Goal: Transaction & Acquisition: Register for event/course

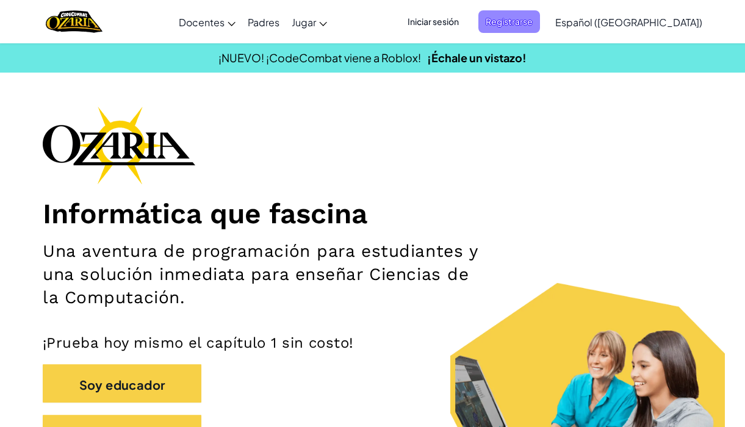
click at [518, 14] on span "Registrarse" at bounding box center [509, 21] width 62 height 23
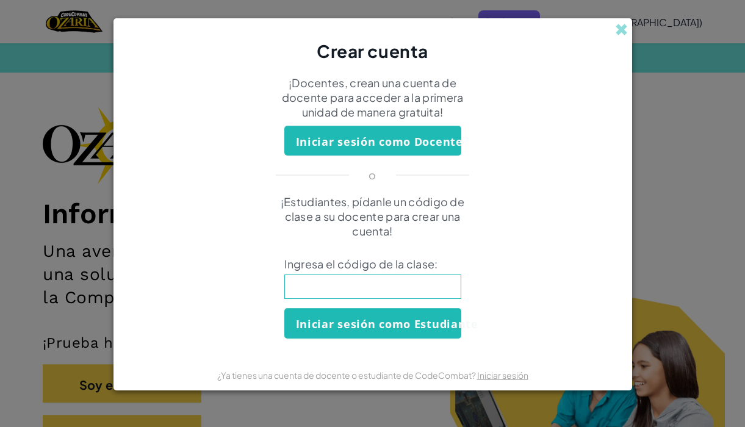
click at [385, 289] on input at bounding box center [372, 287] width 177 height 24
type input "BoatLargeCake"
click at [375, 323] on font "Iniciar sesión como Estudiante" at bounding box center [387, 324] width 182 height 15
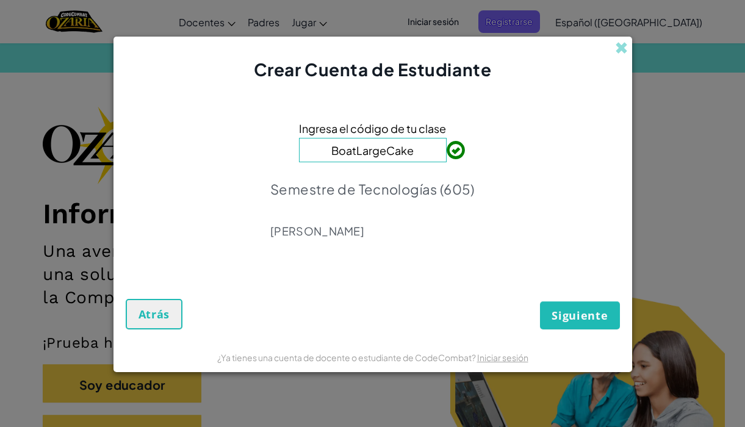
click at [129, 335] on form "Ingresa el código de tu clase BoatLargeCake Semestre de Tecnologías (605) [PERS…" at bounding box center [373, 212] width 519 height 261
click at [572, 316] on font "Siguiente" at bounding box center [580, 315] width 56 height 15
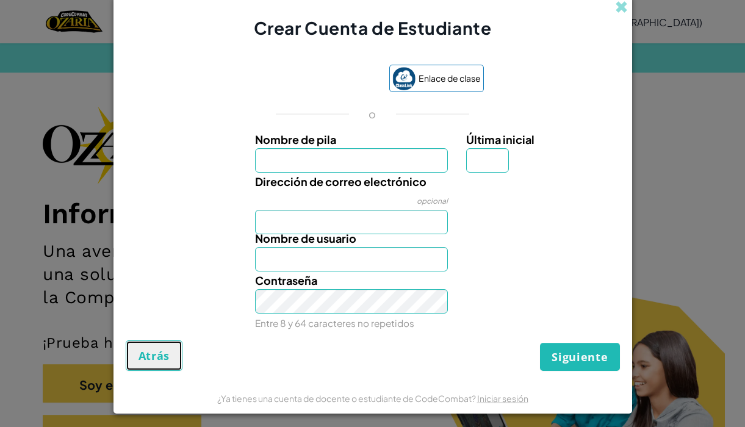
click at [140, 360] on font "Atrás" at bounding box center [155, 355] width 32 height 15
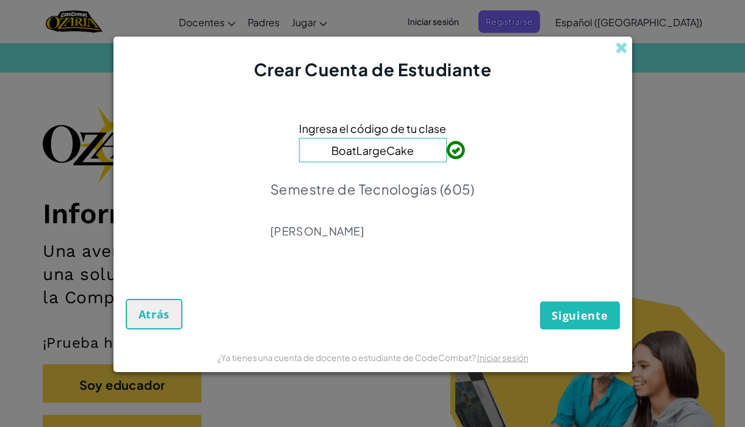
click at [140, 360] on div "¿Ya tienes una cuenta de docente o estudiante de CodeCombat? Iniciar sesión" at bounding box center [373, 357] width 519 height 31
click at [628, 46] on div "Crear Cuenta de Estudiante" at bounding box center [373, 59] width 519 height 45
click at [612, 43] on div "Crear Cuenta de Estudiante" at bounding box center [373, 59] width 519 height 45
click at [616, 47] on span at bounding box center [621, 48] width 13 height 13
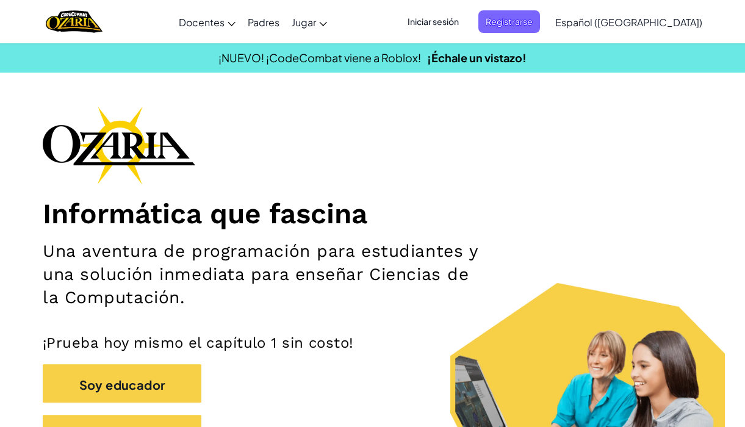
click at [459, 17] on font "Iniciar sesión" at bounding box center [433, 21] width 51 height 11
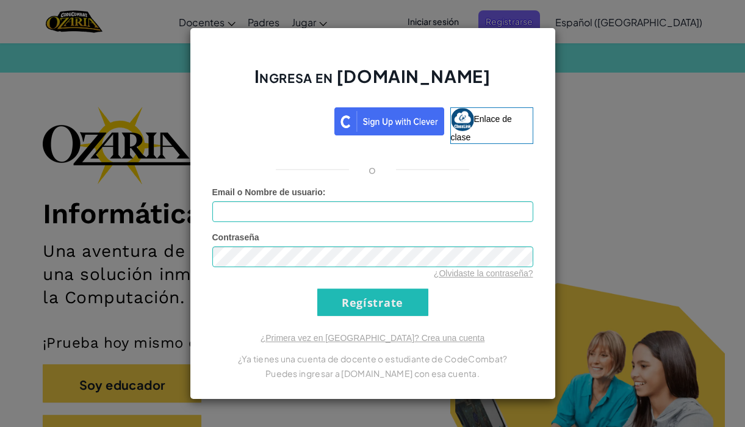
type input "al07155421"
click at [352, 301] on input "Regístrate" at bounding box center [372, 302] width 111 height 27
